Goal: Understand process/instructions: Learn about a topic

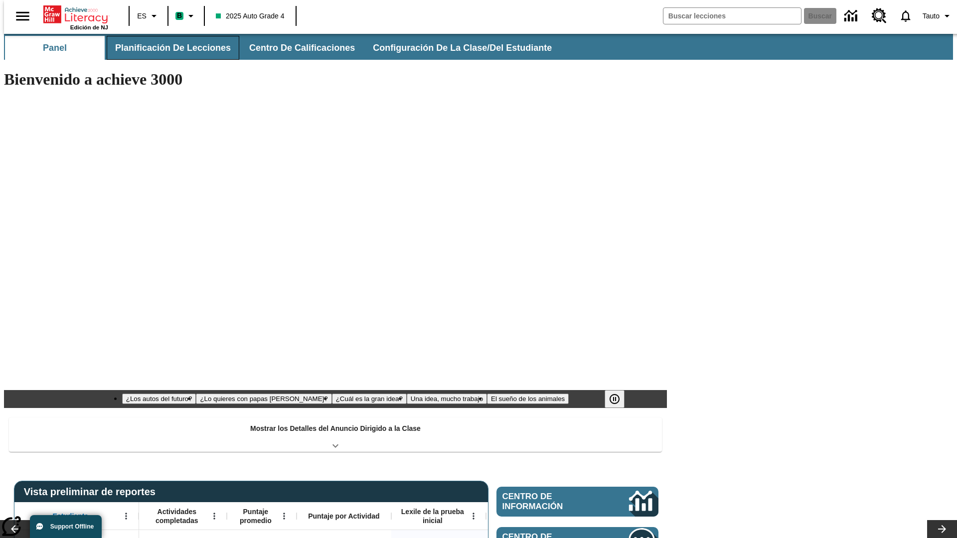
click at [167, 48] on span "Planificación de lecciones" at bounding box center [173, 47] width 116 height 11
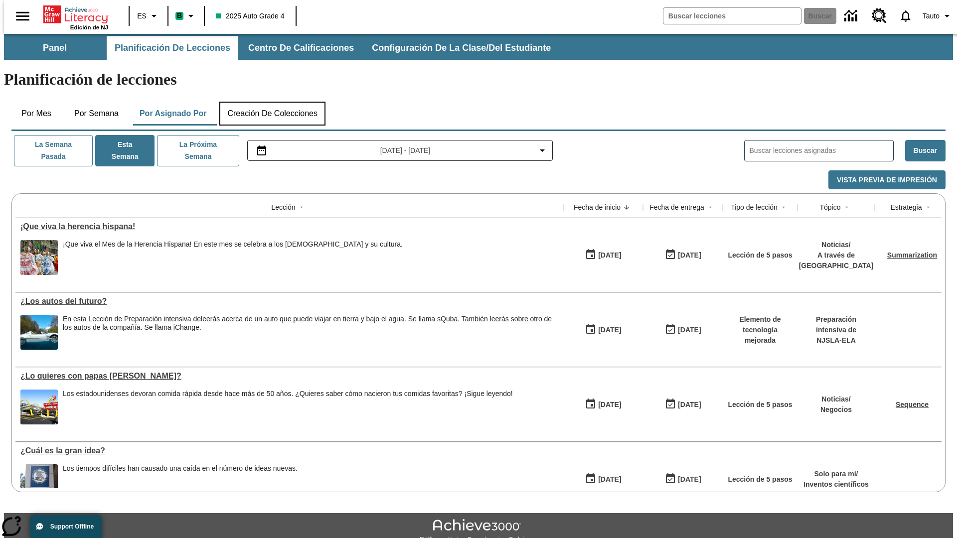
click at [272, 102] on button "Creación de colecciones" at bounding box center [272, 114] width 106 height 24
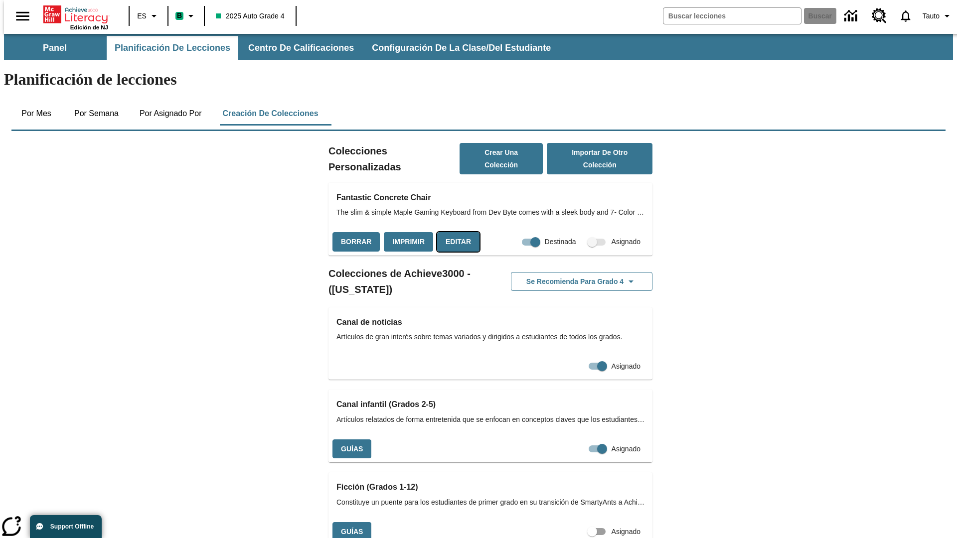
click at [455, 232] on button "Editar" at bounding box center [458, 241] width 42 height 19
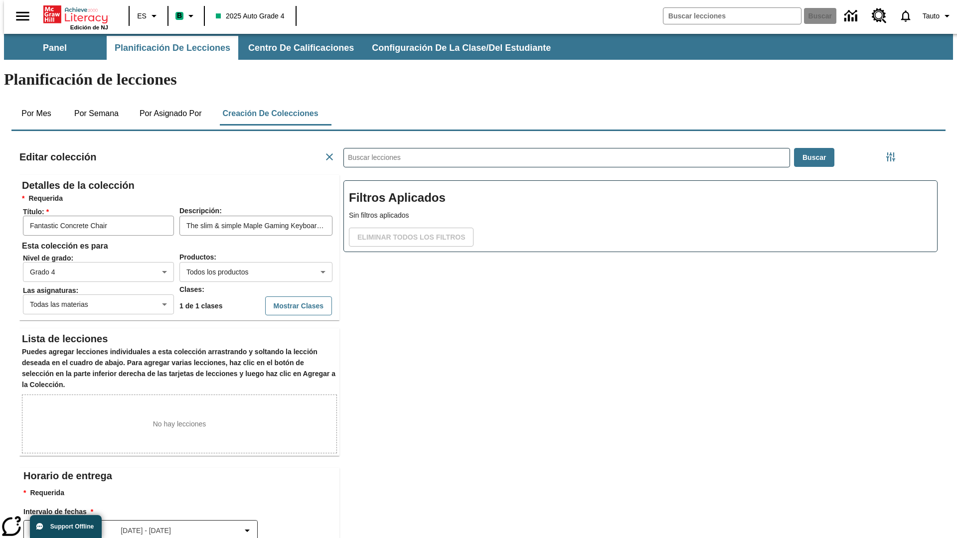
scroll to position [0, 0]
click at [240, 236] on body "Saltar al contenido principal Edición de NJ ES B 2025 Auto Grade 4 Buscar 0 Tau…" at bounding box center [478, 346] width 949 height 625
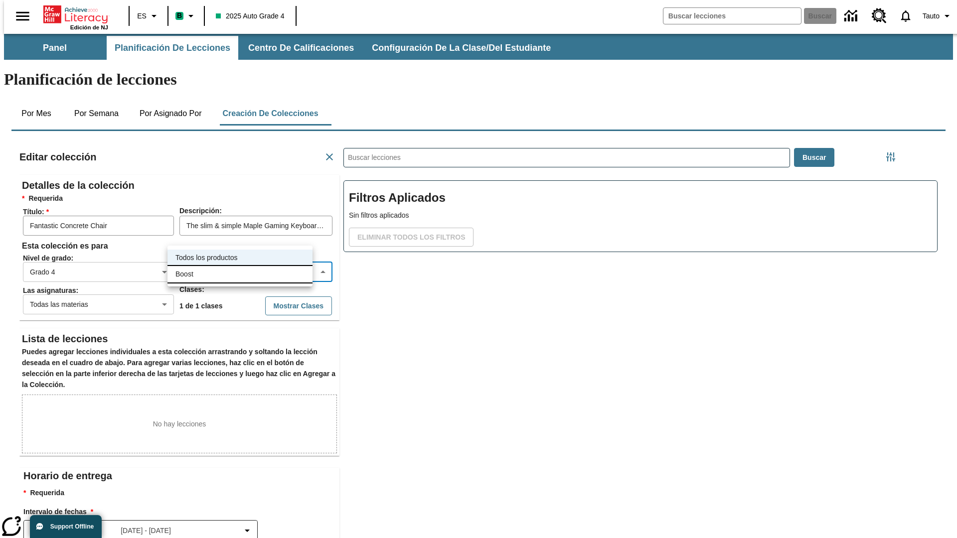
click at [240, 274] on li "Boost" at bounding box center [240, 274] width 145 height 16
type input "12"
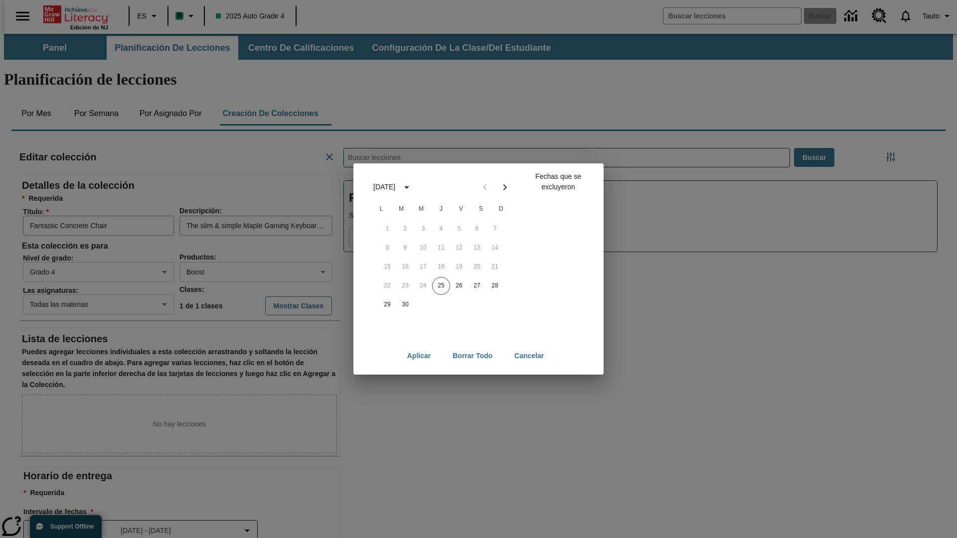
scroll to position [111, 0]
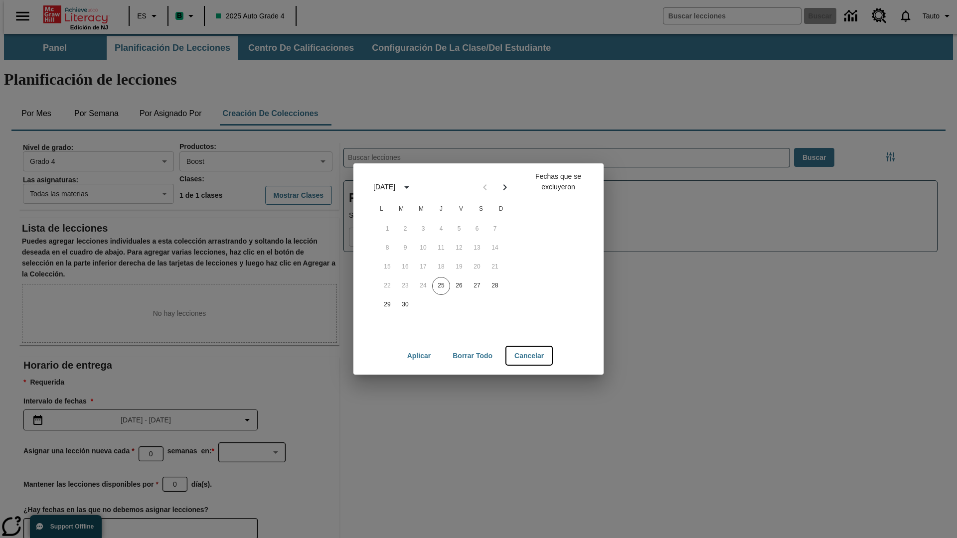
click at [530, 356] on button "Cancelar" at bounding box center [529, 356] width 45 height 18
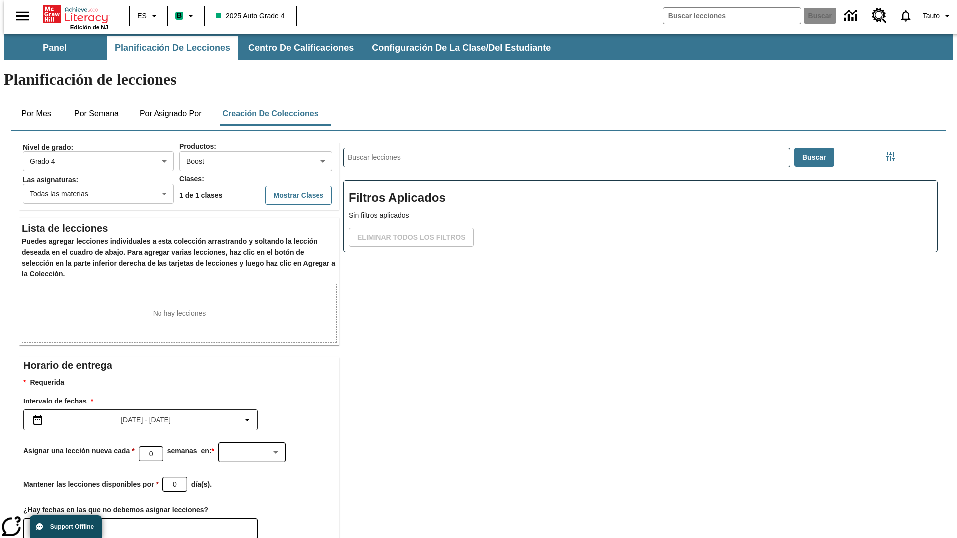
click at [37, 524] on icon "Elegir fechas" at bounding box center [40, 529] width 9 height 10
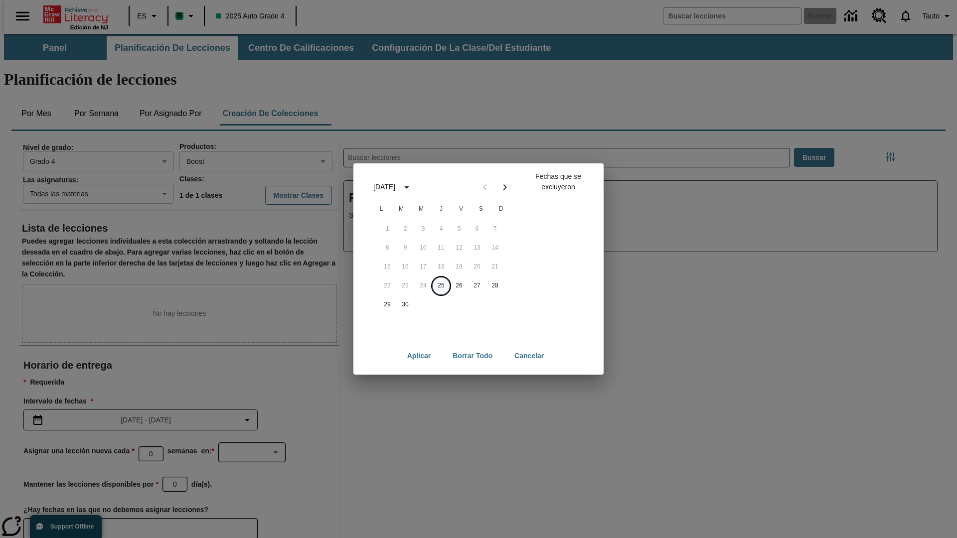
click at [441, 286] on button "25" at bounding box center [441, 286] width 18 height 18
click at [473, 356] on button "Borrar todo" at bounding box center [473, 356] width 56 height 18
click at [441, 286] on button "25" at bounding box center [441, 286] width 18 height 18
click at [459, 286] on button "26" at bounding box center [459, 286] width 18 height 18
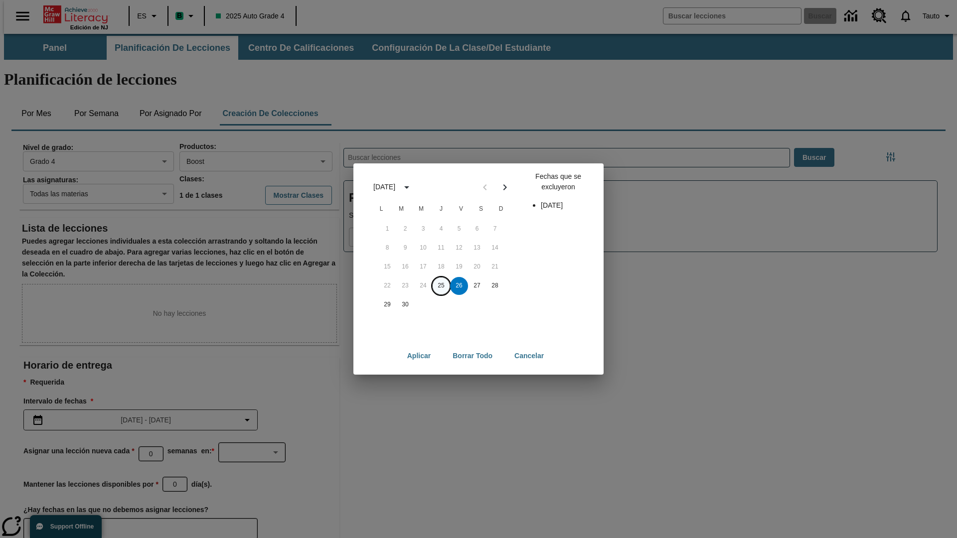
click at [441, 286] on button "25" at bounding box center [441, 286] width 18 height 18
click at [459, 286] on button "26" at bounding box center [459, 286] width 18 height 18
